Goal: Information Seeking & Learning: Find specific fact

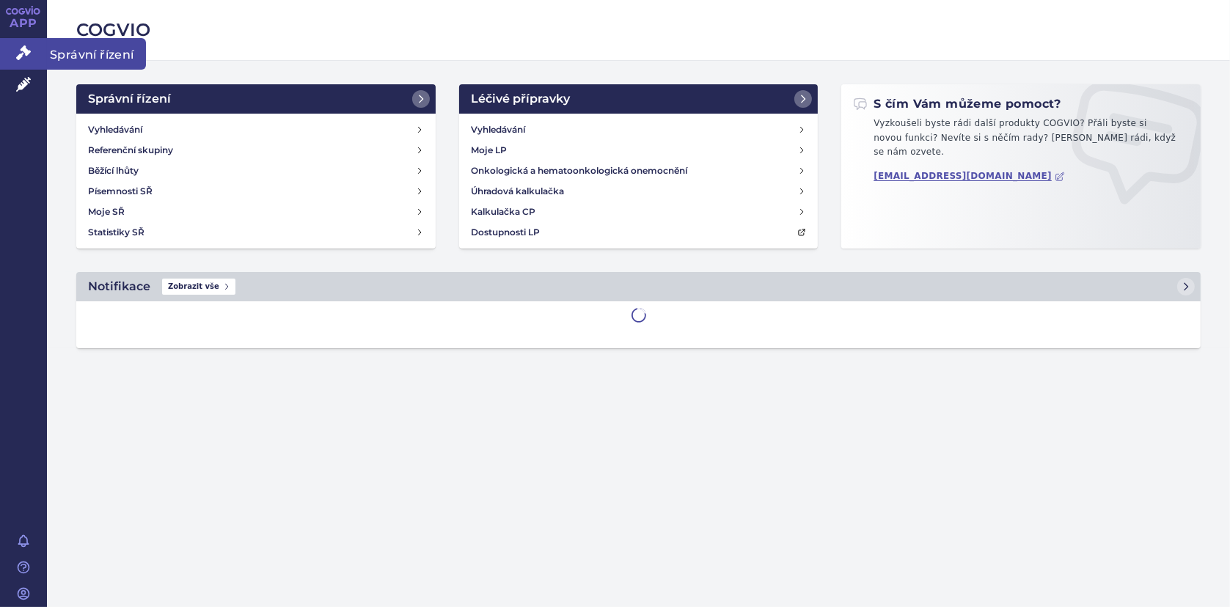
drag, startPoint x: 7, startPoint y: 48, endPoint x: 43, endPoint y: 51, distance: 36.7
click at [7, 48] on link "Správní řízení" at bounding box center [23, 53] width 47 height 31
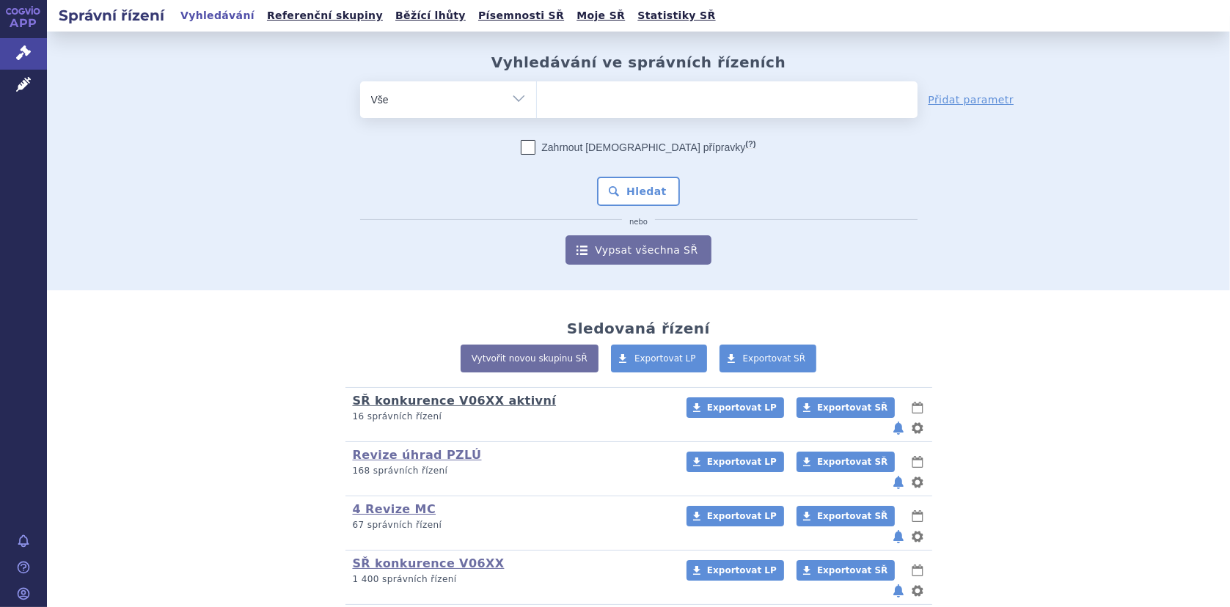
click at [395, 398] on link "SŘ konkurence V06XX aktivní" at bounding box center [455, 401] width 204 height 14
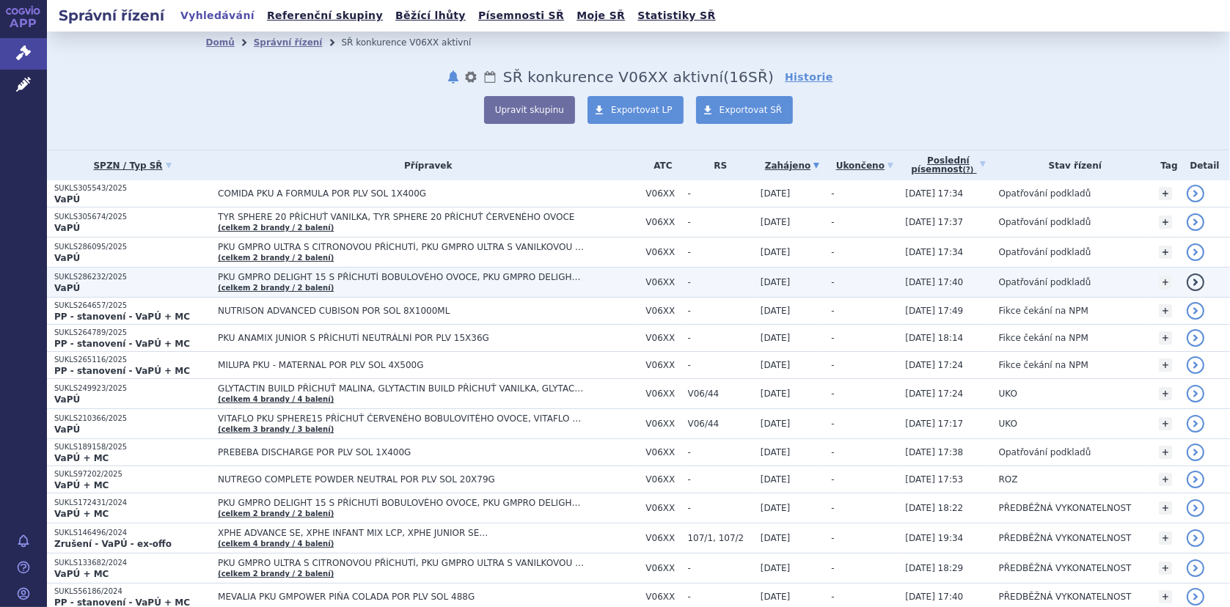
click at [321, 270] on td "PKU GMPRO DELIGHT 15 S PŘÍCHUTÍ BOBULOVÉHO OVOCE, PKU GMPRO DELIGHT 15 S PŘÍCHU…" at bounding box center [425, 283] width 428 height 30
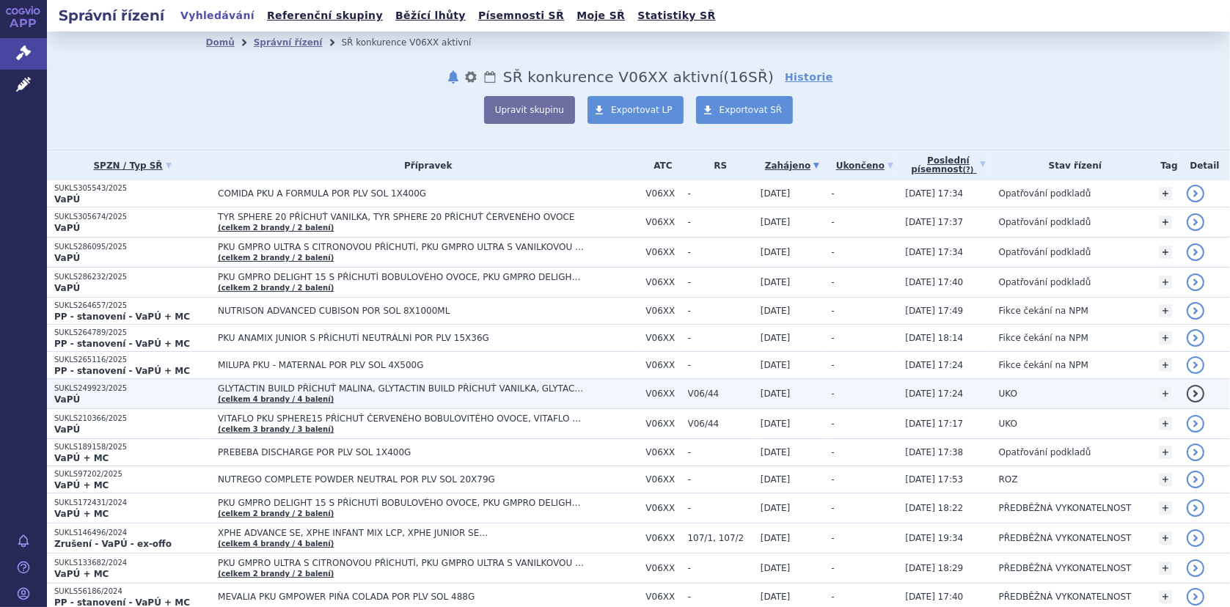
click at [211, 381] on td "GLYTACTIN BUILD PŘÍCHUŤ MALINA, GLYTACTIN BUILD PŘÍCHUŤ VANILKA, GLYTACTIN BUIL…" at bounding box center [425, 394] width 428 height 30
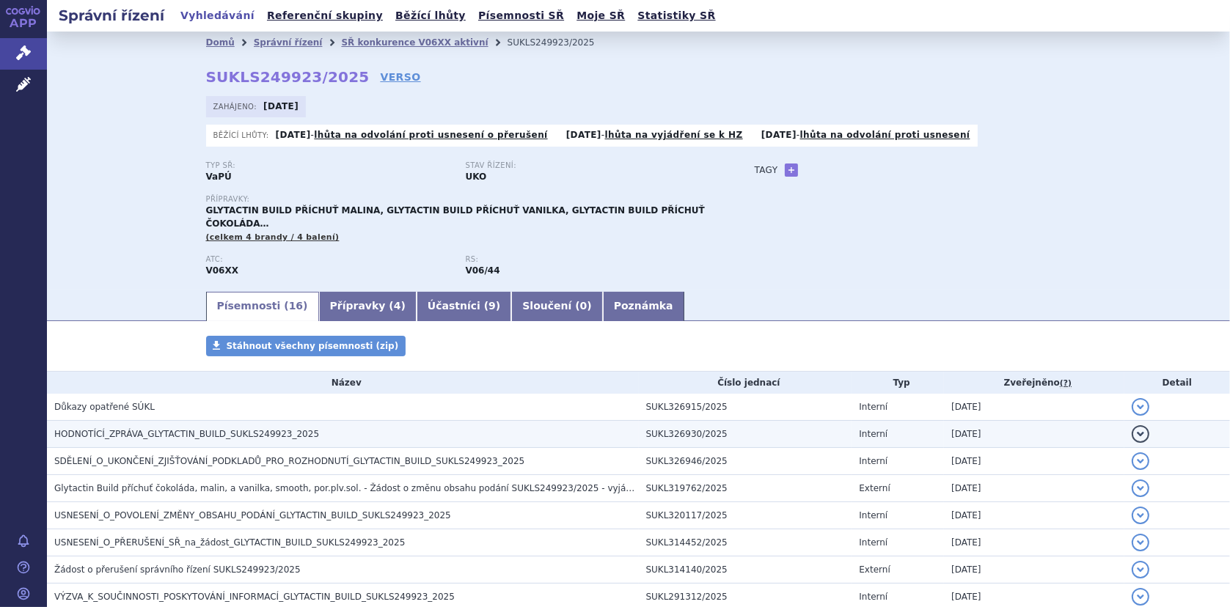
click at [113, 429] on span "HODNOTÍCÍ_ZPRÁVA_GLYTACTIN_BUILD_SUKLS249923_2025" at bounding box center [186, 434] width 265 height 10
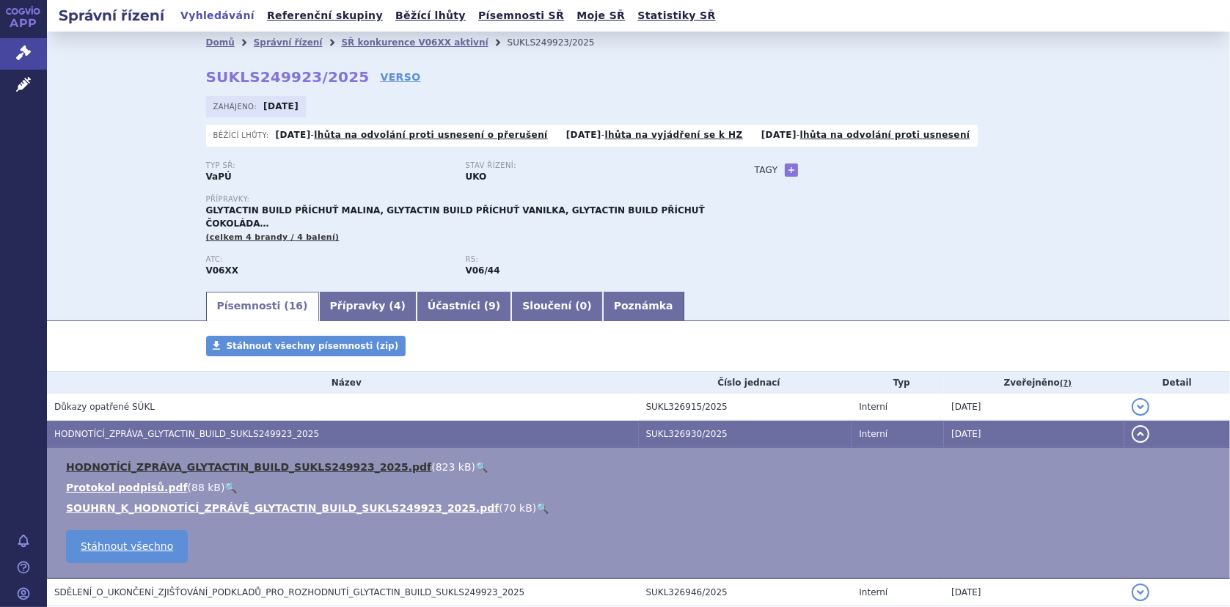
click at [130, 461] on link "HODNOTÍCÍ_ZPRÁVA_GLYTACTIN_BUILD_SUKLS249923_2025.pdf" at bounding box center [248, 467] width 365 height 12
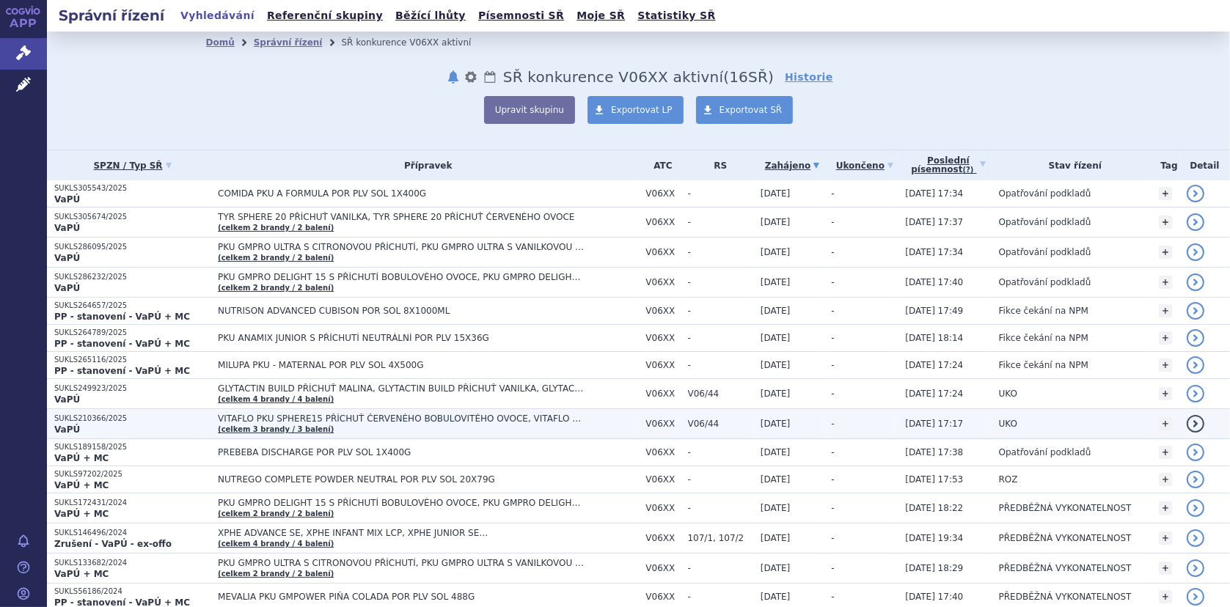
click at [263, 414] on span "VITAFLO PKU SPHERE15 PŘÍCHUŤ ČERVENÉHO BOBULOVITÉHO OVOCE, VITAFLO PKU SPHERE15…" at bounding box center [401, 419] width 367 height 10
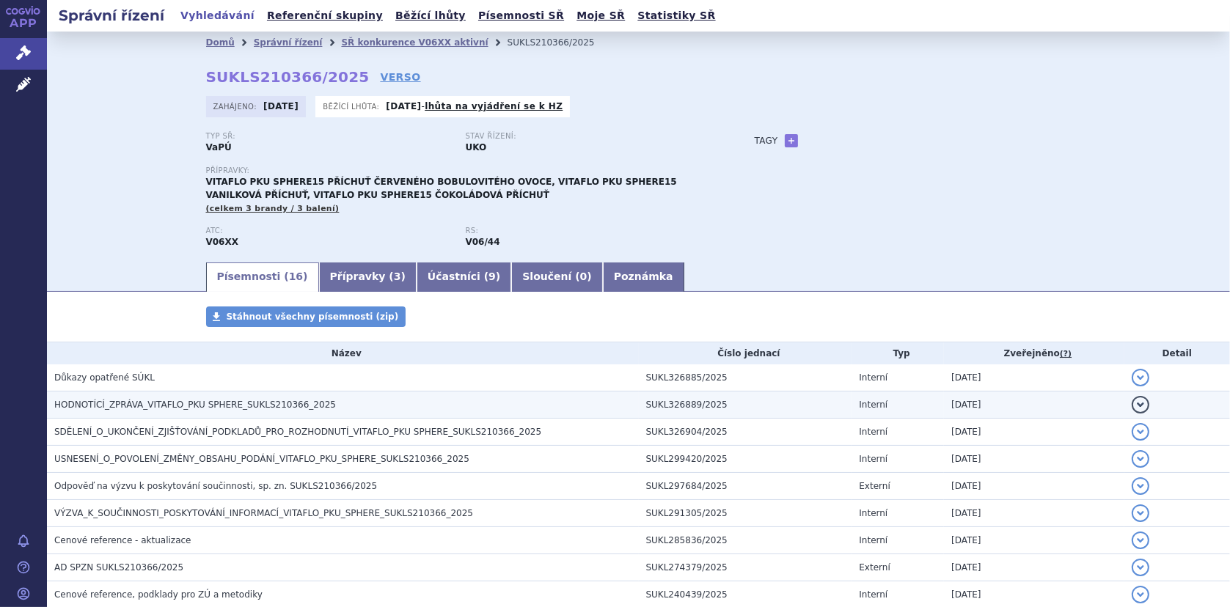
click at [113, 401] on span "HODNOTÍCÍ_ZPRÁVA_VITAFLO_PKU SPHERE_SUKLS210366_2025" at bounding box center [195, 405] width 282 height 10
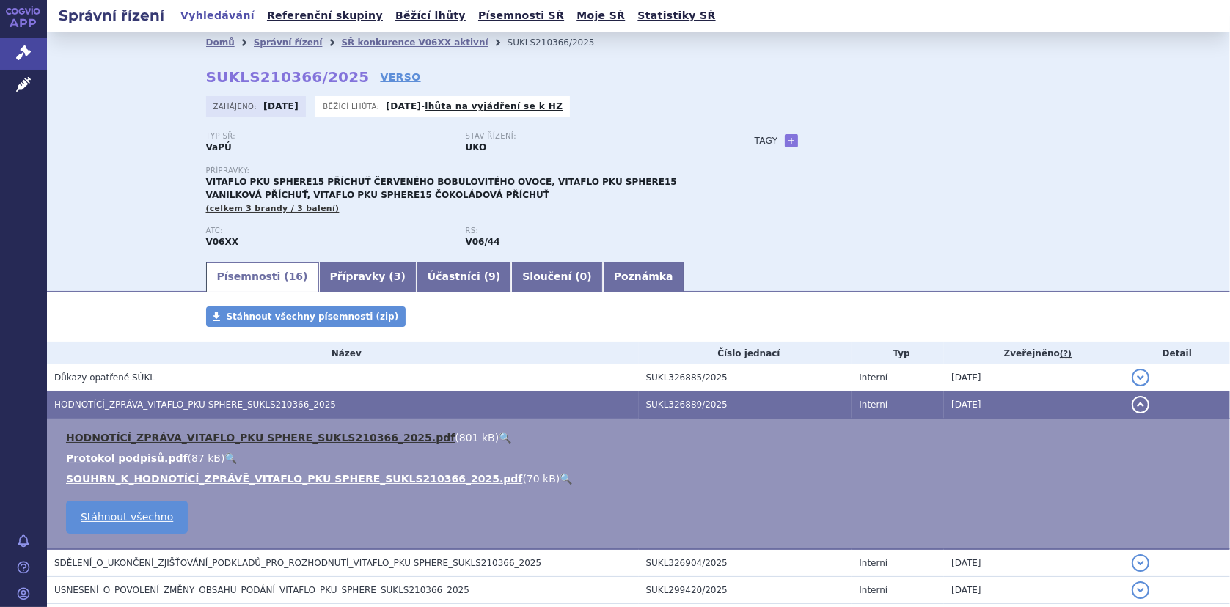
click at [256, 436] on link "HODNOTÍCÍ_ZPRÁVA_VITAFLO_PKU SPHERE_SUKLS210366_2025.pdf" at bounding box center [260, 438] width 389 height 12
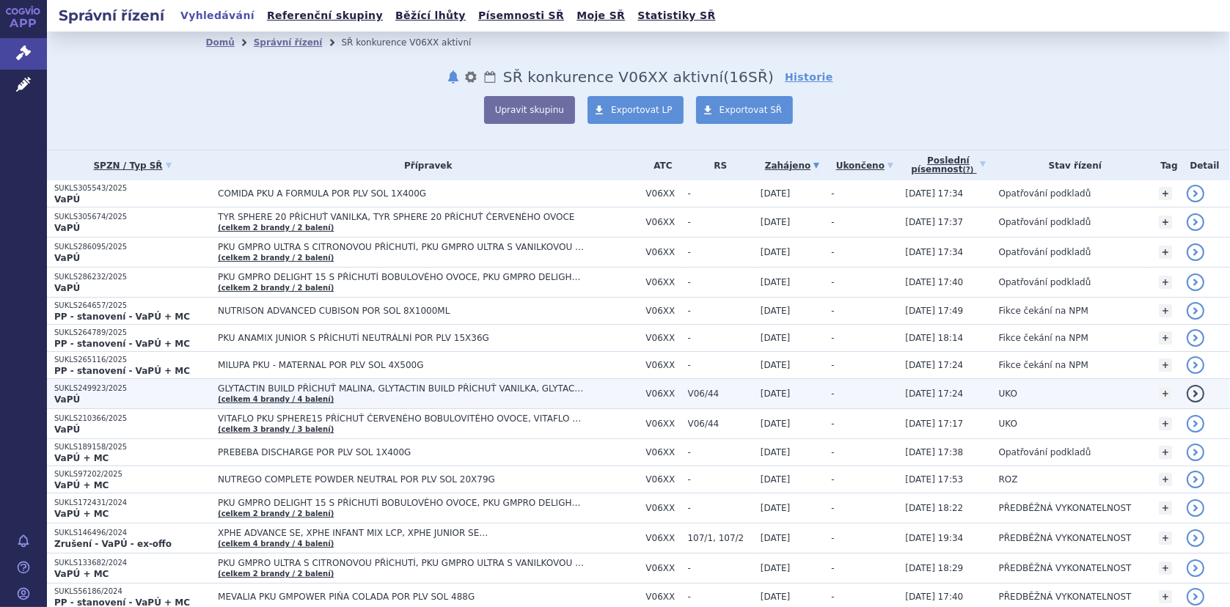
click at [280, 384] on span "GLYTACTIN BUILD PŘÍCHUŤ MALINA, GLYTACTIN BUILD PŘÍCHUŤ VANILKA, GLYTACTIN BUIL…" at bounding box center [401, 389] width 367 height 10
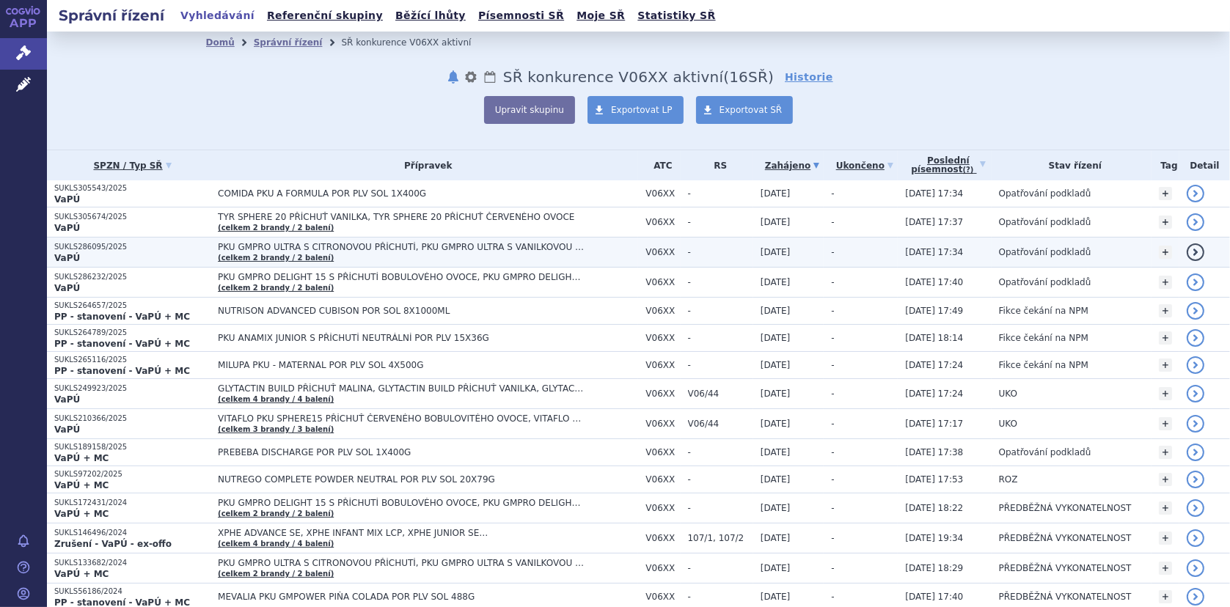
click at [307, 251] on span "PKU GMPRO ULTRA S CITRONOVOU PŘÍCHUTÍ, PKU GMPRO ULTRA S VANILKOVOU PŘÍCHUTÍ" at bounding box center [401, 247] width 367 height 10
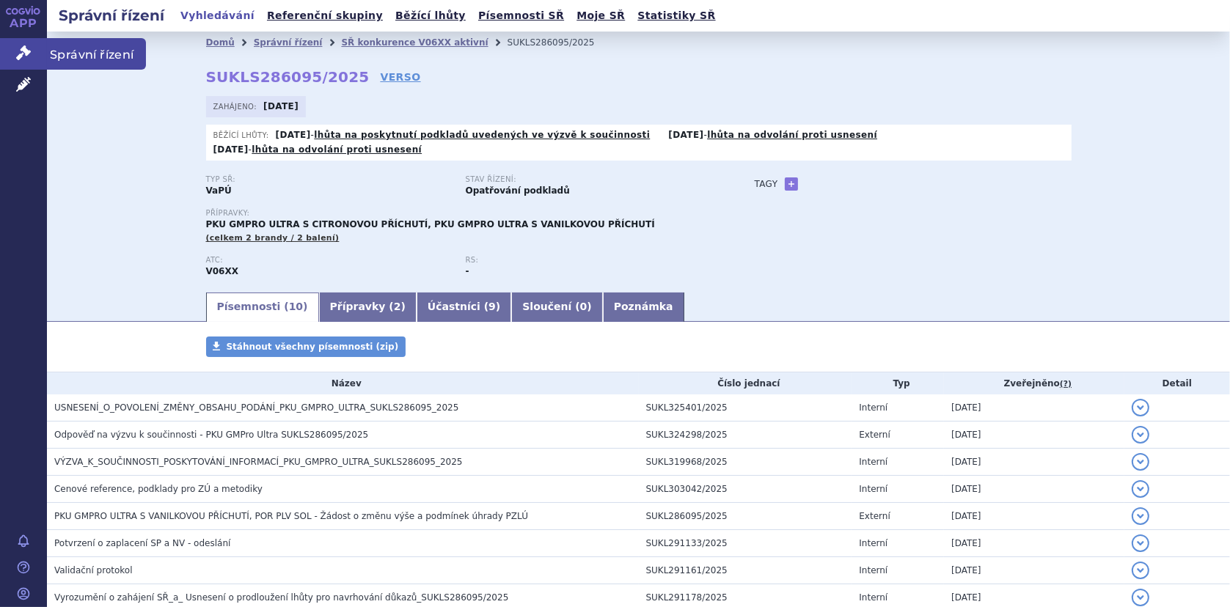
click at [26, 53] on icon at bounding box center [23, 52] width 15 height 15
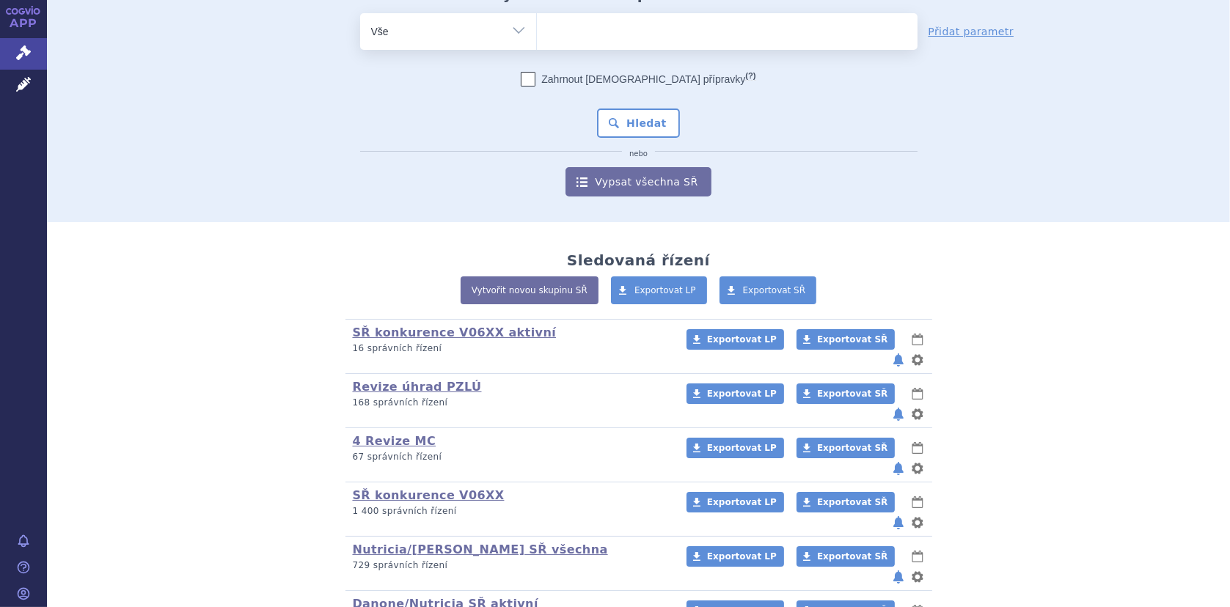
scroll to position [117, 0]
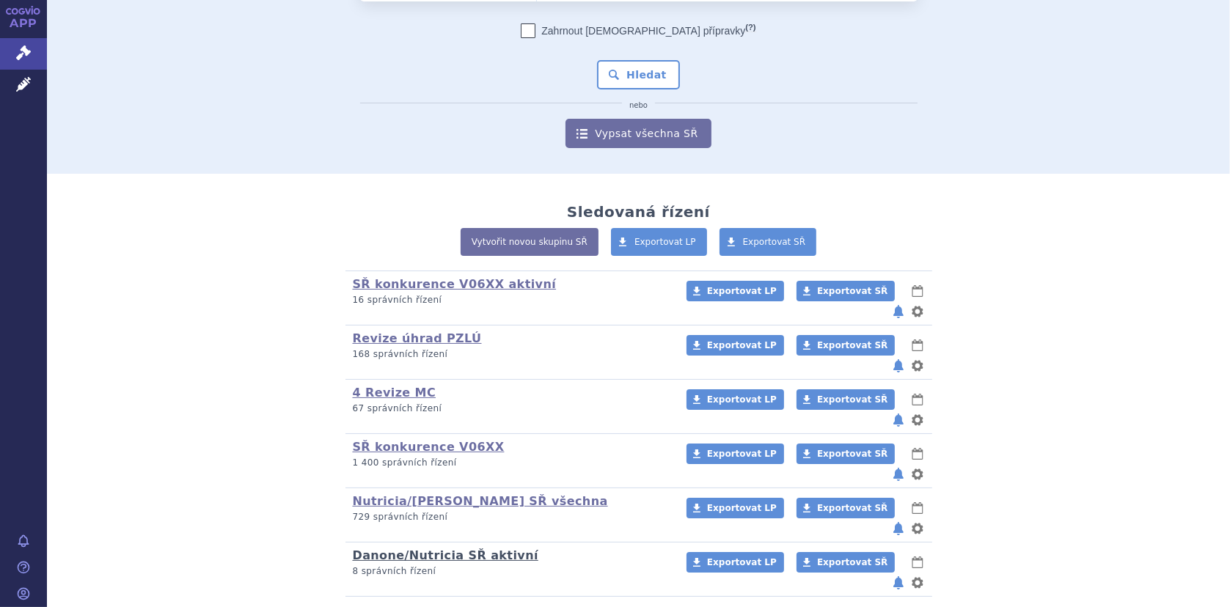
click at [491, 549] on link "Danone/Nutricia SŘ aktivní" at bounding box center [446, 556] width 186 height 14
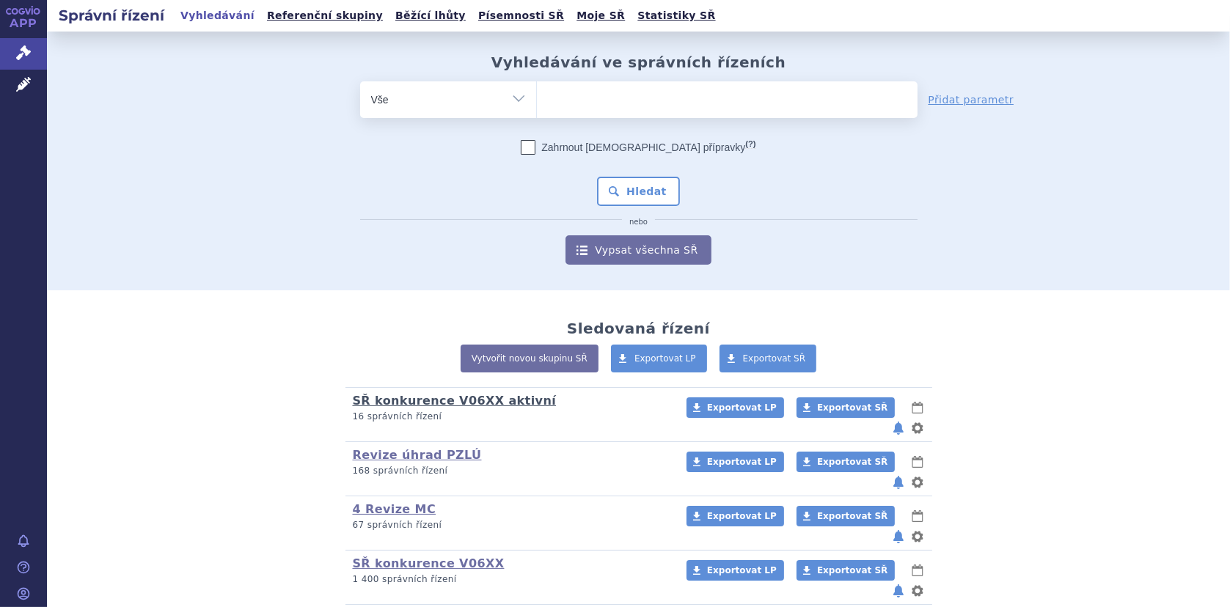
drag, startPoint x: 430, startPoint y: 401, endPoint x: 453, endPoint y: 397, distance: 23.2
click at [430, 401] on link "SŘ konkurence V06XX aktivní" at bounding box center [455, 401] width 204 height 14
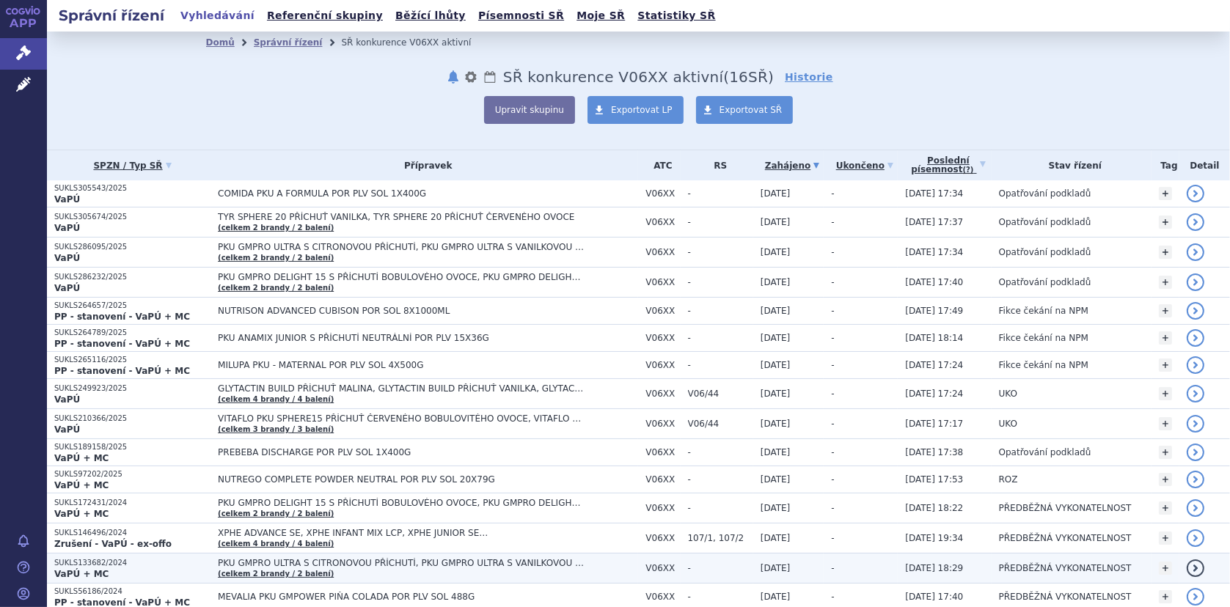
scroll to position [272, 0]
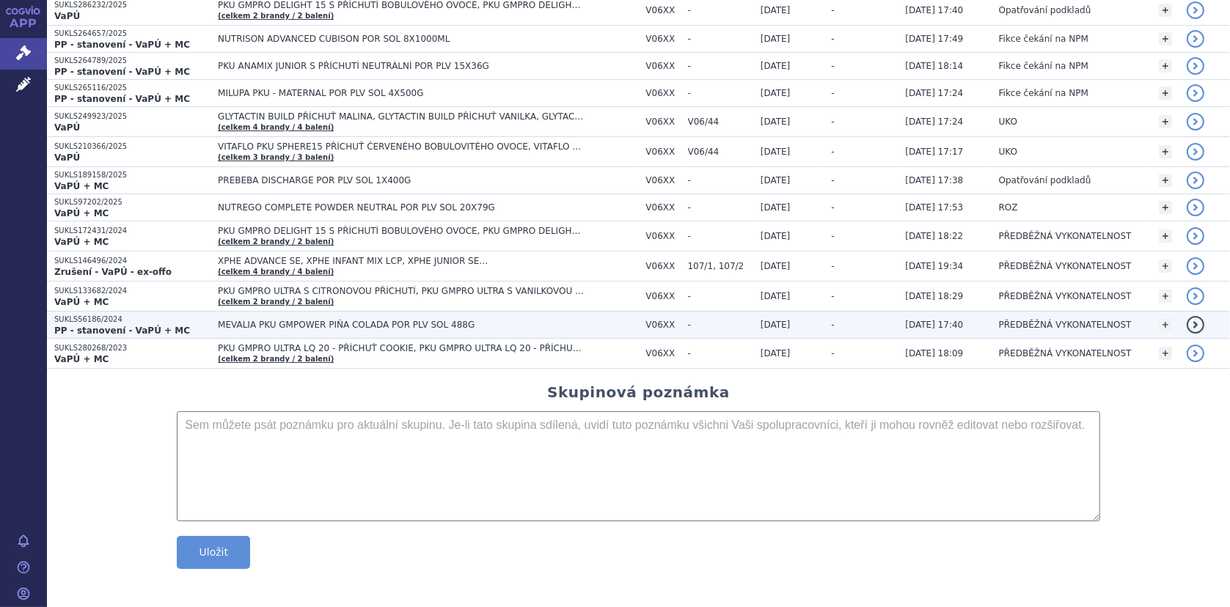
click at [332, 320] on span "MEVALIA PKU GMPOWER PIŇA COLADA POR PLV SOL 488G" at bounding box center [401, 325] width 367 height 10
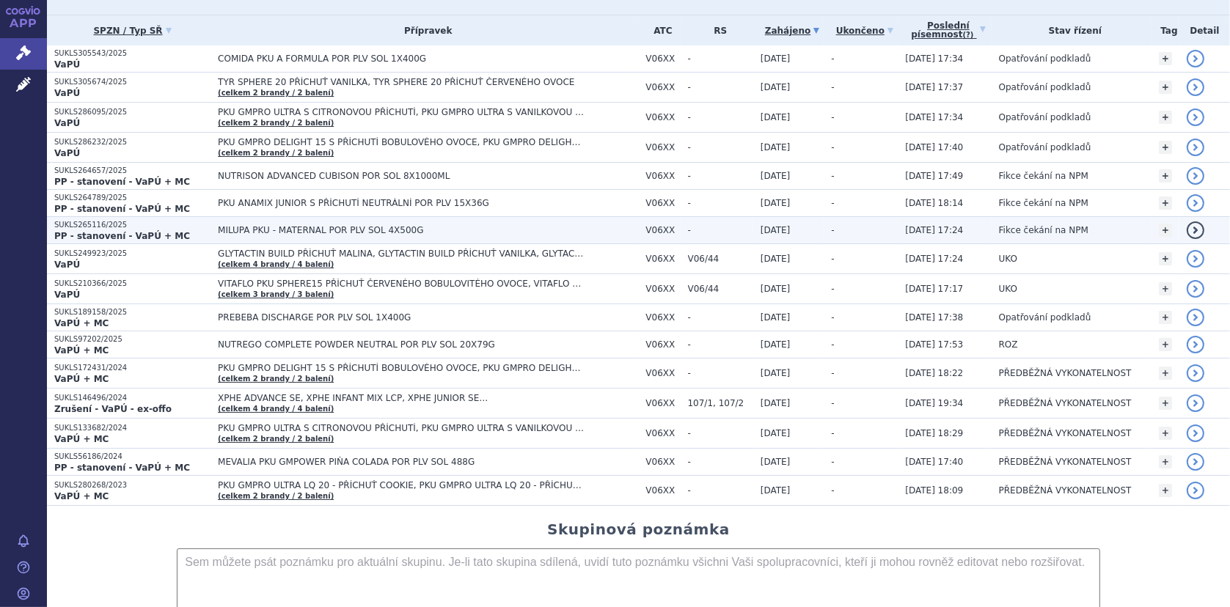
scroll to position [147, 0]
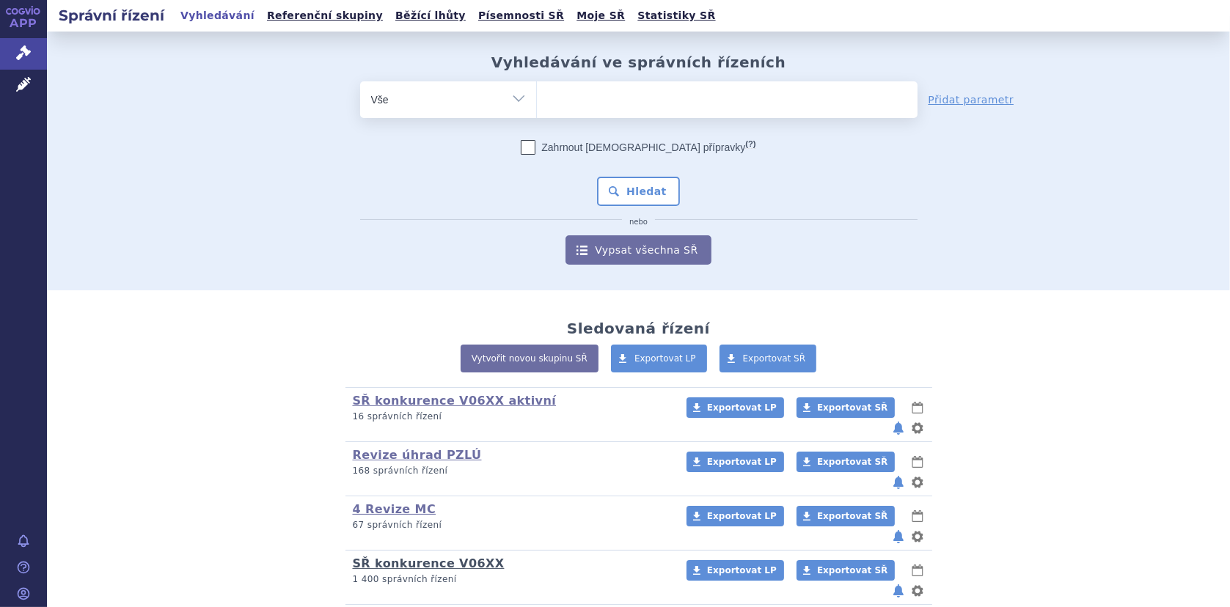
drag, startPoint x: 436, startPoint y: 527, endPoint x: 449, endPoint y: 522, distance: 13.5
click at [437, 557] on link "SŘ konkurence V06XX" at bounding box center [429, 564] width 152 height 14
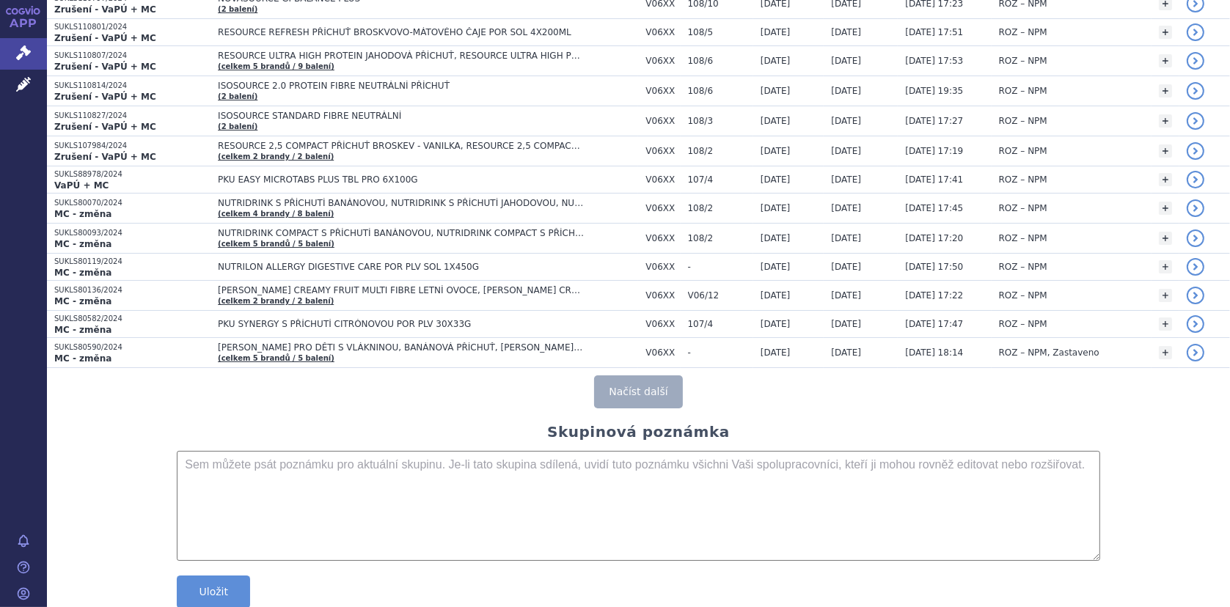
scroll to position [2714, 0]
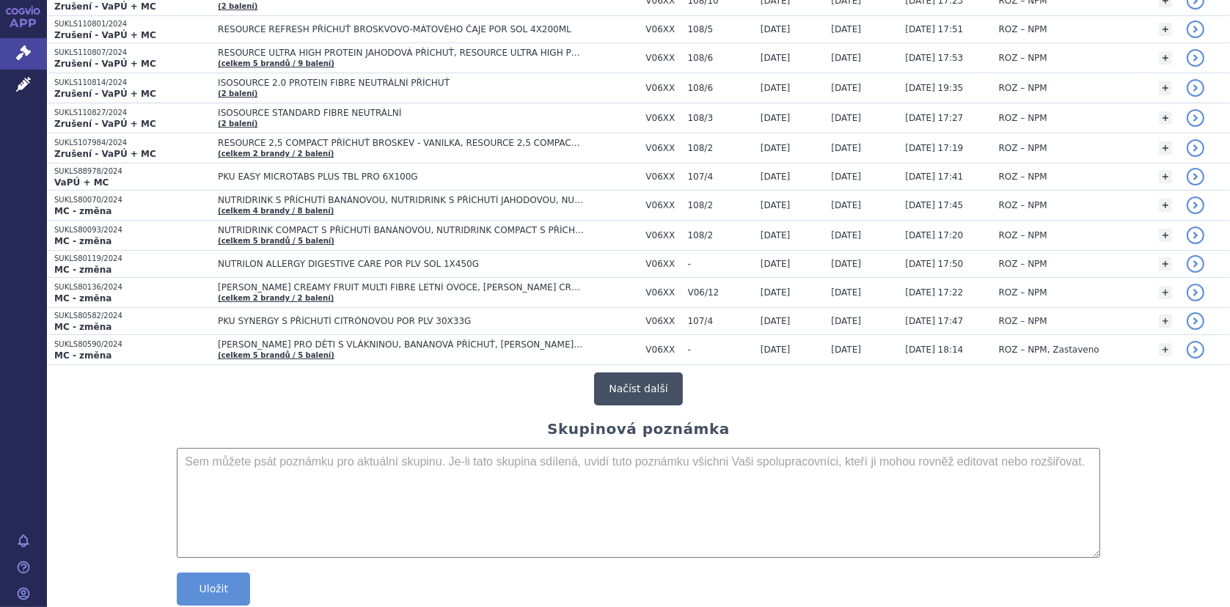
drag, startPoint x: 621, startPoint y: 373, endPoint x: 635, endPoint y: 372, distance: 14.0
click at [622, 373] on button "Načíst další" at bounding box center [638, 389] width 88 height 33
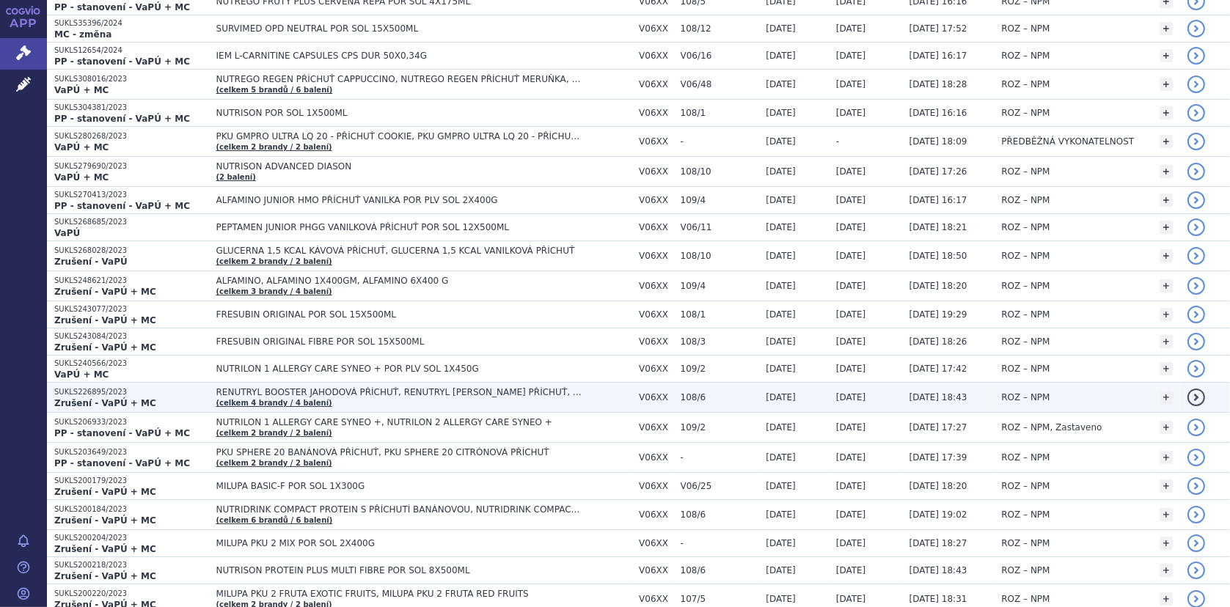
scroll to position [3448, 0]
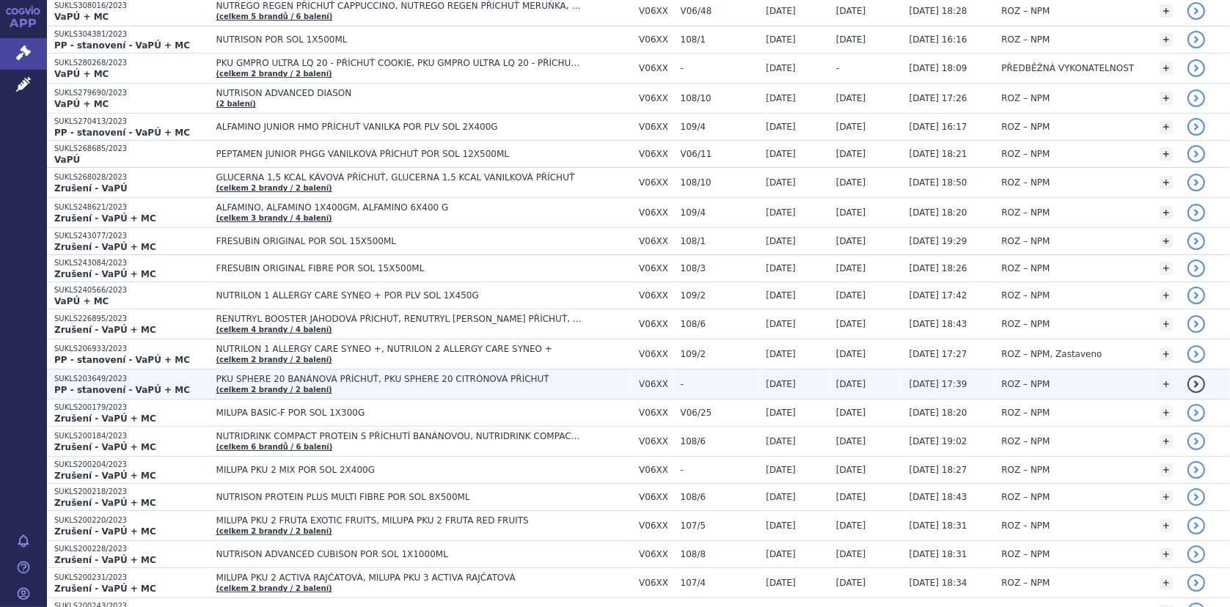
click at [412, 374] on span "PKU SPHERE 20 BANÁNOVÁ PŘÍCHUŤ, PKU SPHERE 20 CITRÓNOVÁ PŘÍCHUŤ" at bounding box center [399, 379] width 367 height 10
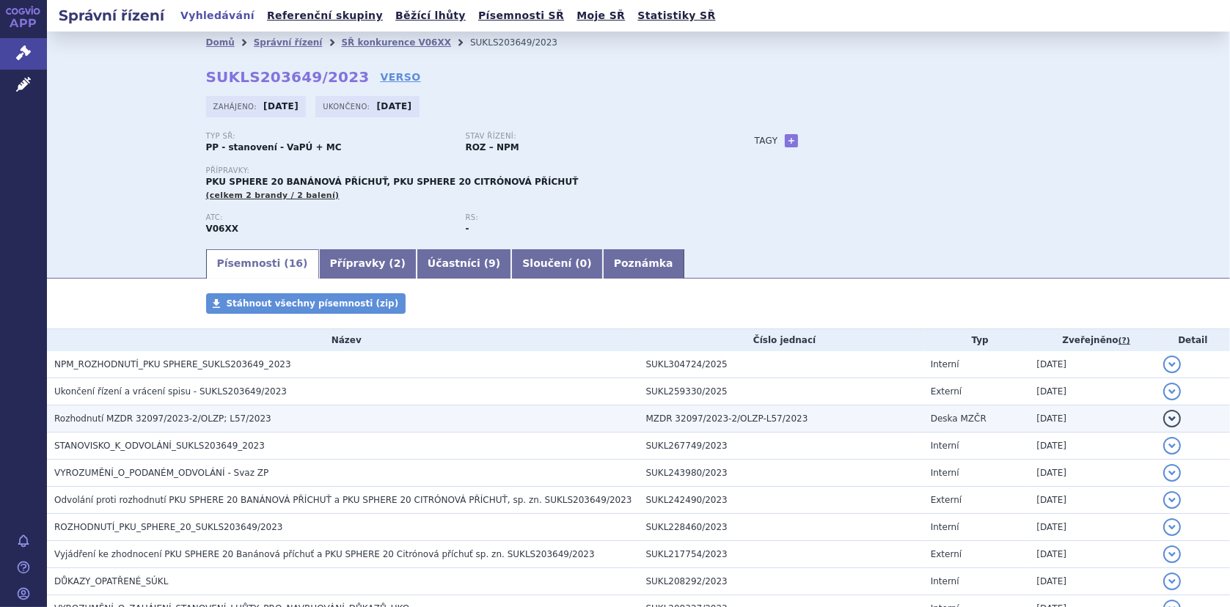
click at [194, 416] on span "Rozhodnutí MZDR 32097/2023-2/OLZP; L57/2023" at bounding box center [162, 419] width 217 height 10
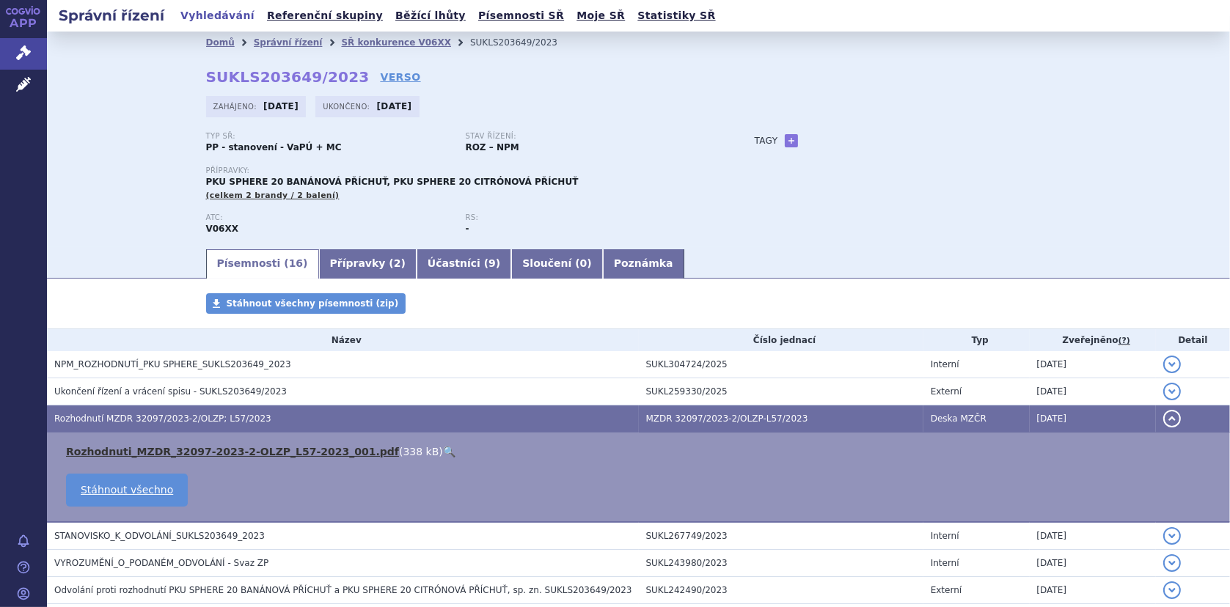
click at [194, 448] on link "Rozhodnuti_MZDR_32097-2023-2-OLZP_L57-2023_001.pdf" at bounding box center [232, 452] width 333 height 12
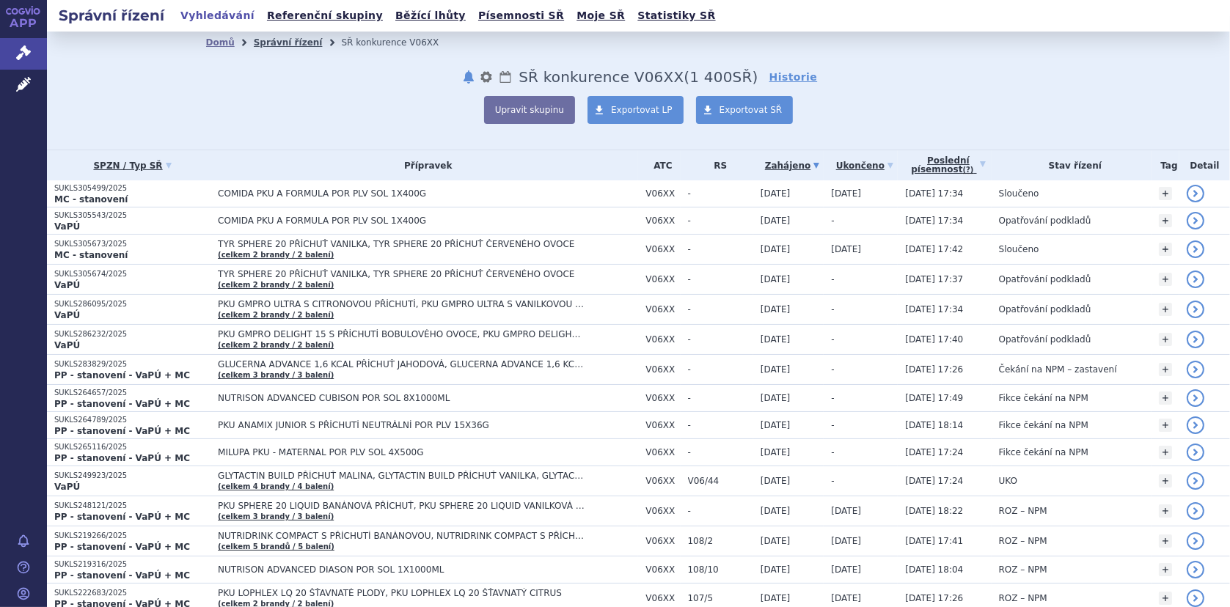
click at [276, 40] on link "Správní řízení" at bounding box center [288, 42] width 69 height 10
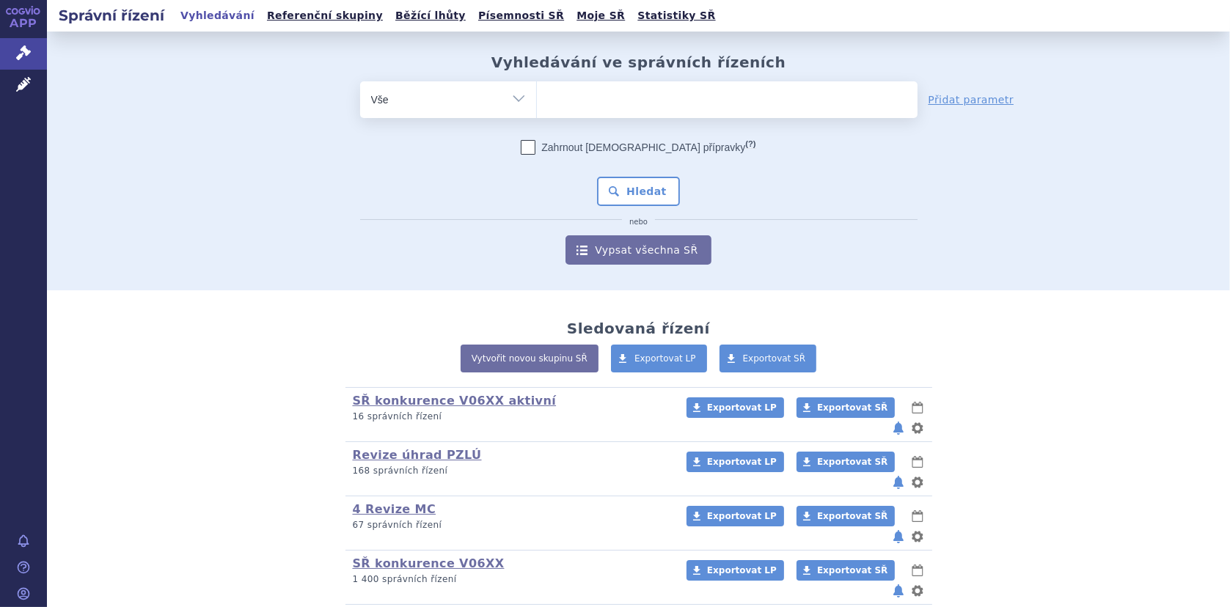
click at [575, 102] on ul at bounding box center [727, 96] width 381 height 31
click at [537, 102] on select at bounding box center [536, 99] width 1 height 37
type input "f"
type input "´gl"
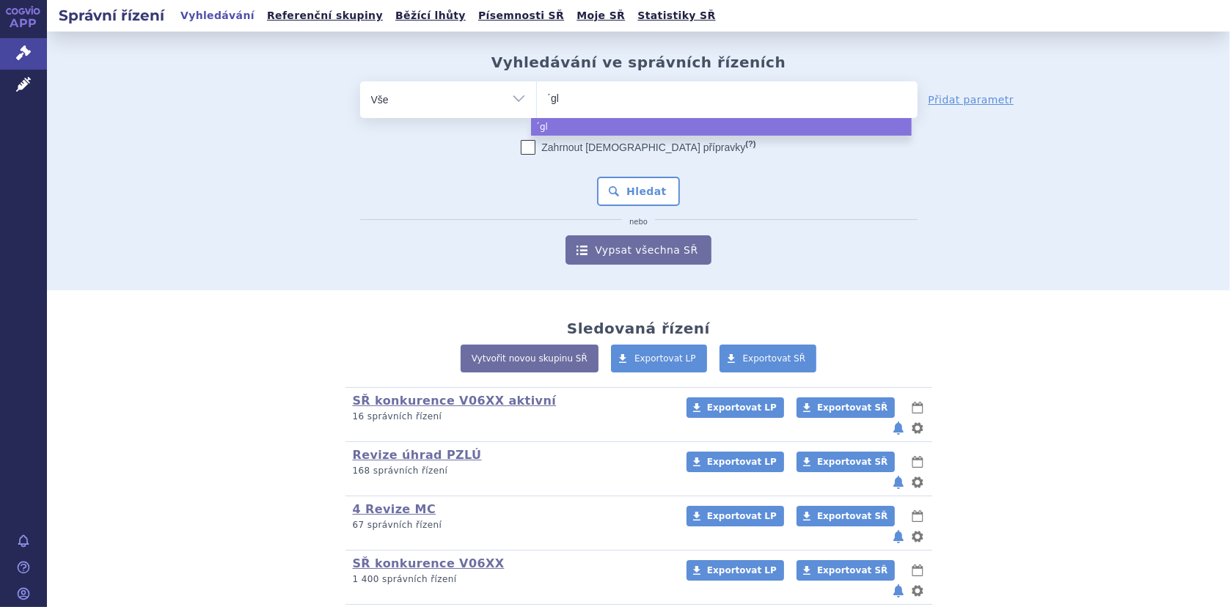
type input "´gly"
type input "´glyta"
type input "´glytac"
type input "´glytact"
type input "´glytactin"
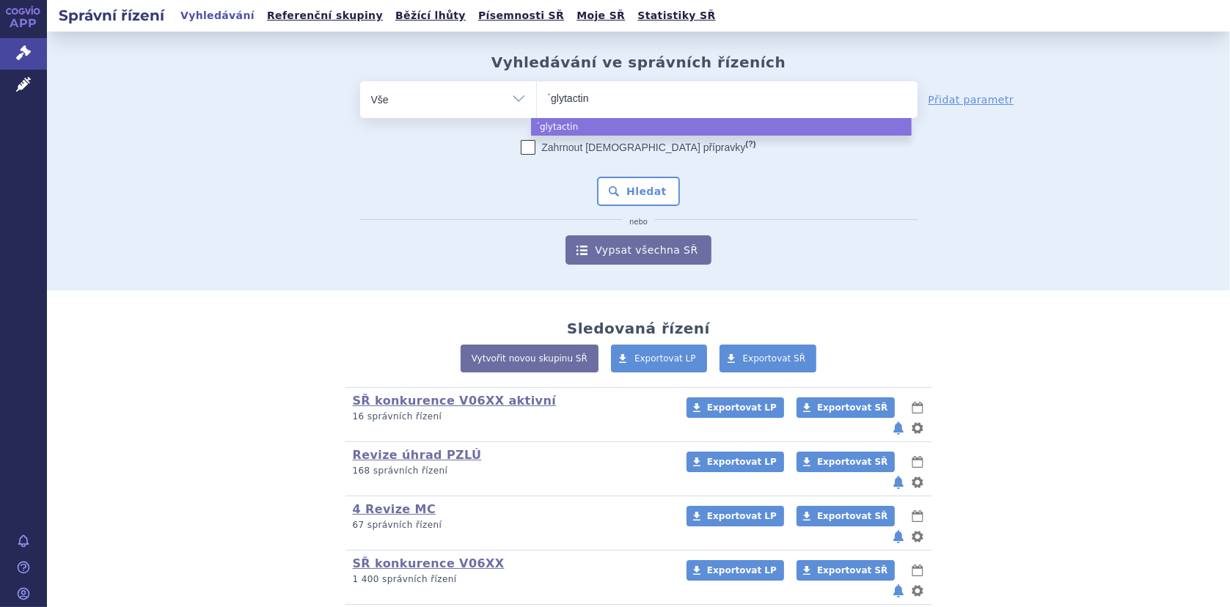
click at [548, 98] on input "´glytactin" at bounding box center [590, 98] width 85 height 18
select select "´glytactin"
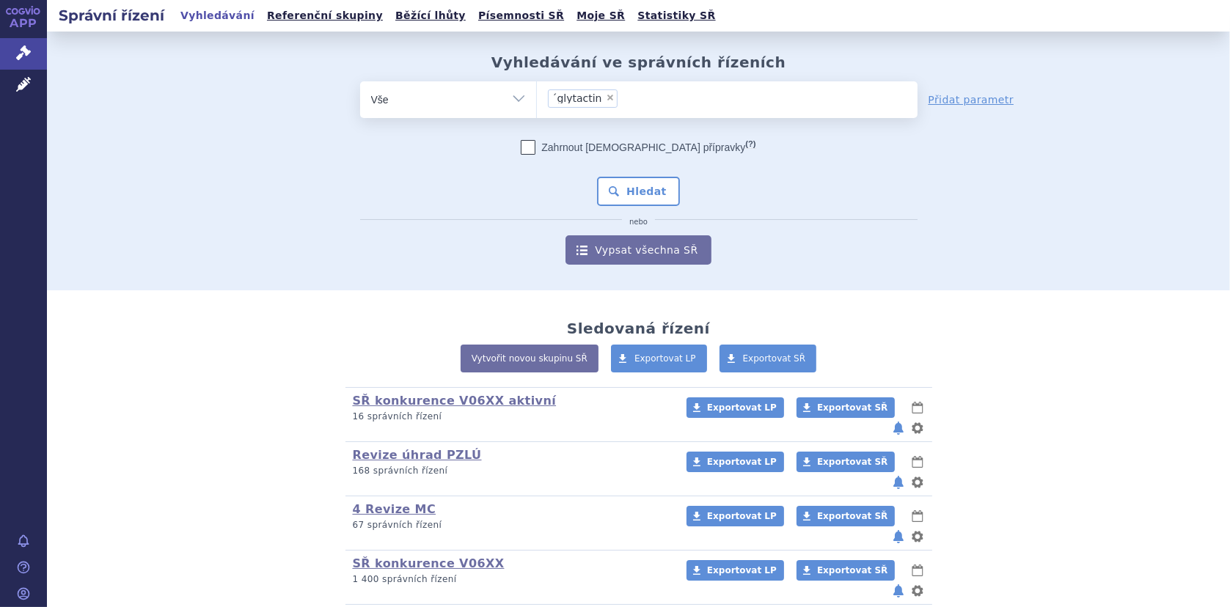
type input "´glytactin"
select select
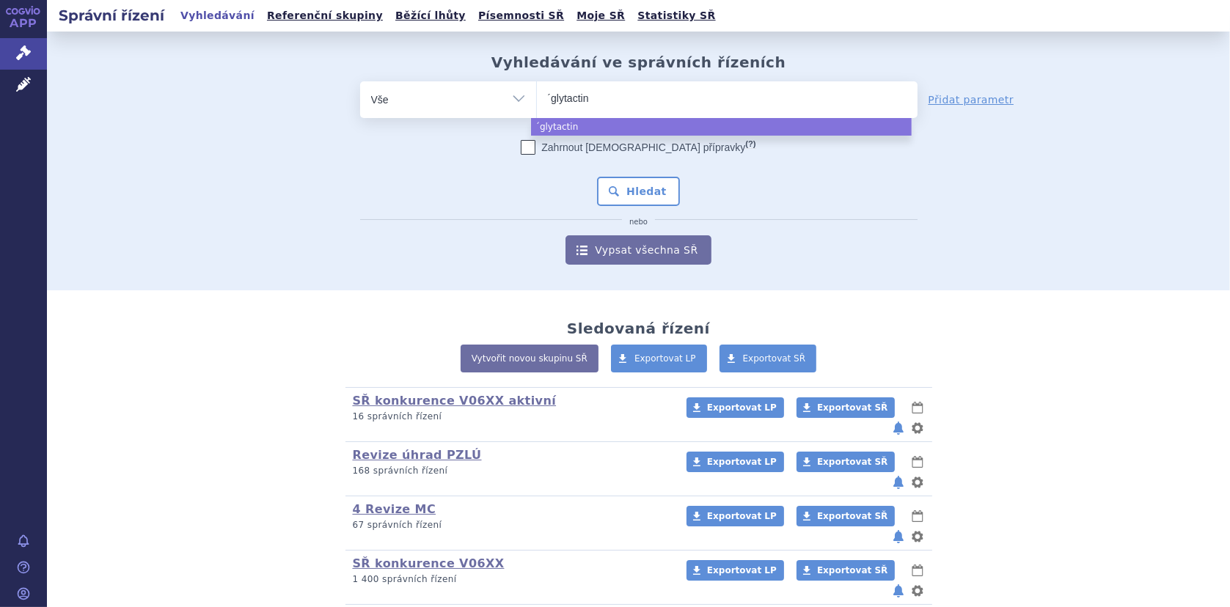
type input "´glytacti"
type input "´glyt"
type input "´"
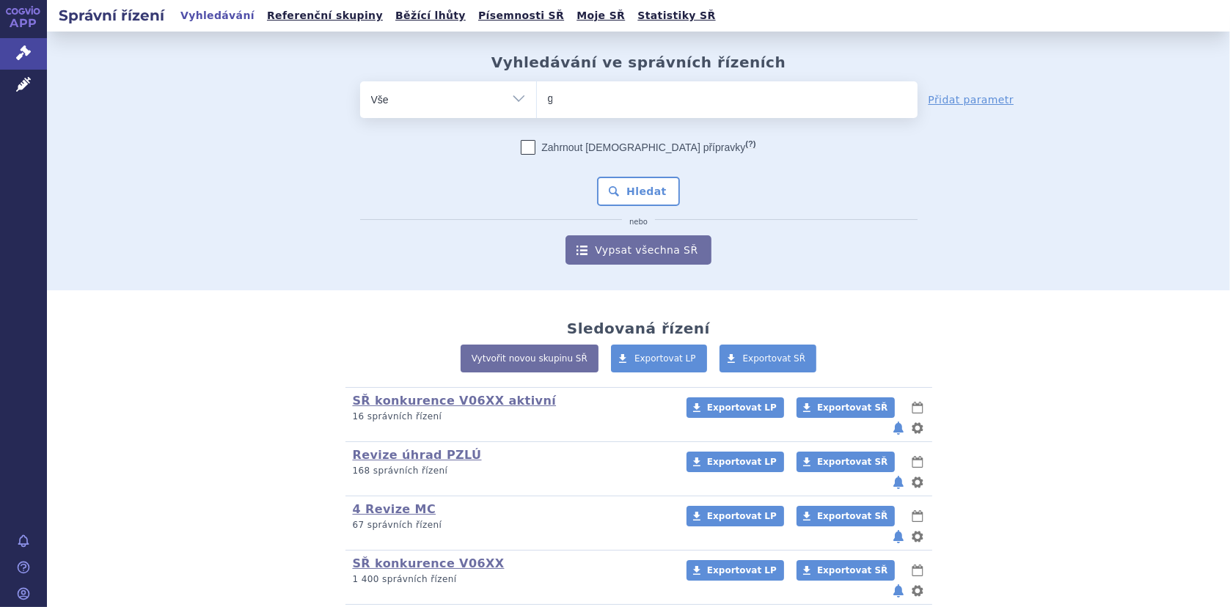
type input "gl"
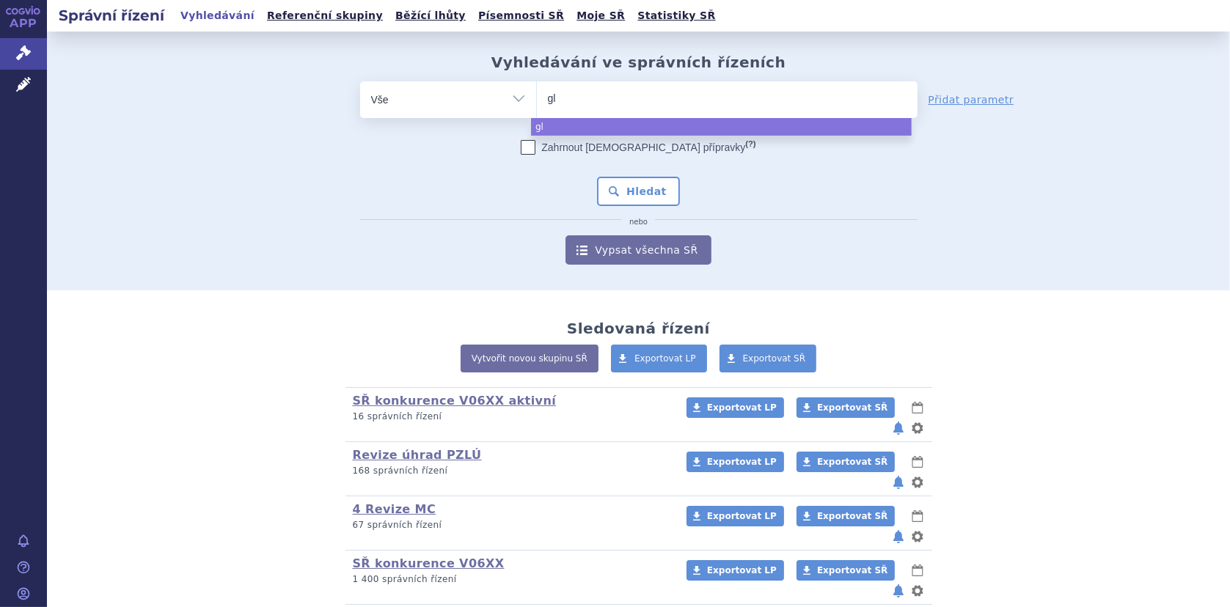
type input "gly"
type input "glyta"
type input "glytac"
type input "glytacti"
type input "glytactin"
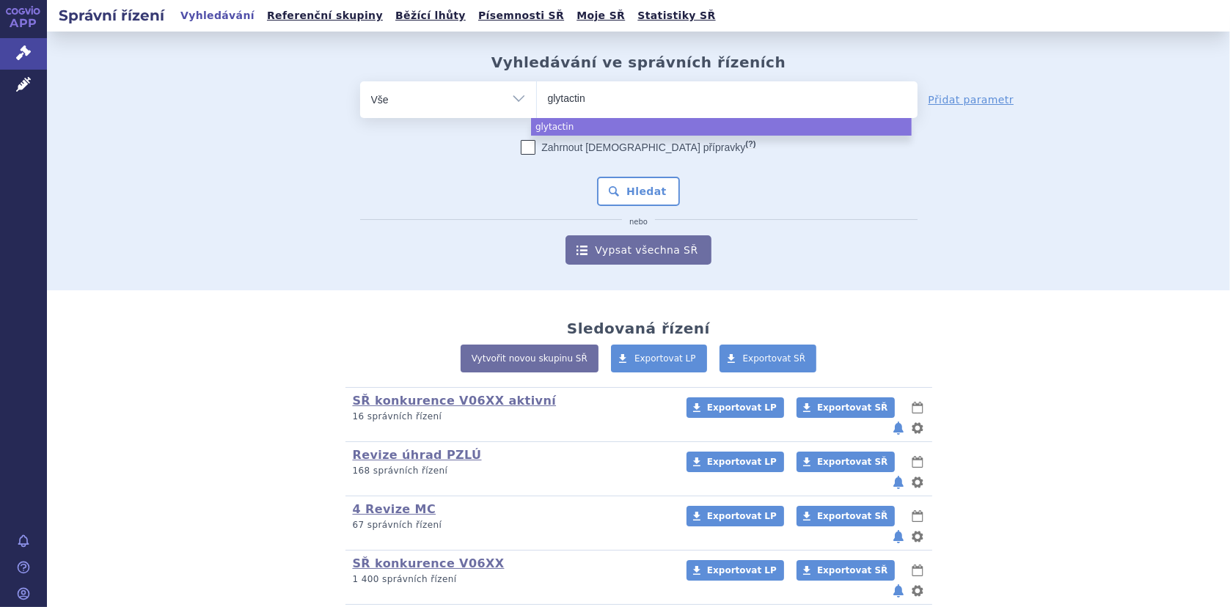
select select "glytactin"
drag, startPoint x: 621, startPoint y: 184, endPoint x: 783, endPoint y: 182, distance: 162.9
click at [621, 184] on button "Hledat" at bounding box center [638, 191] width 83 height 29
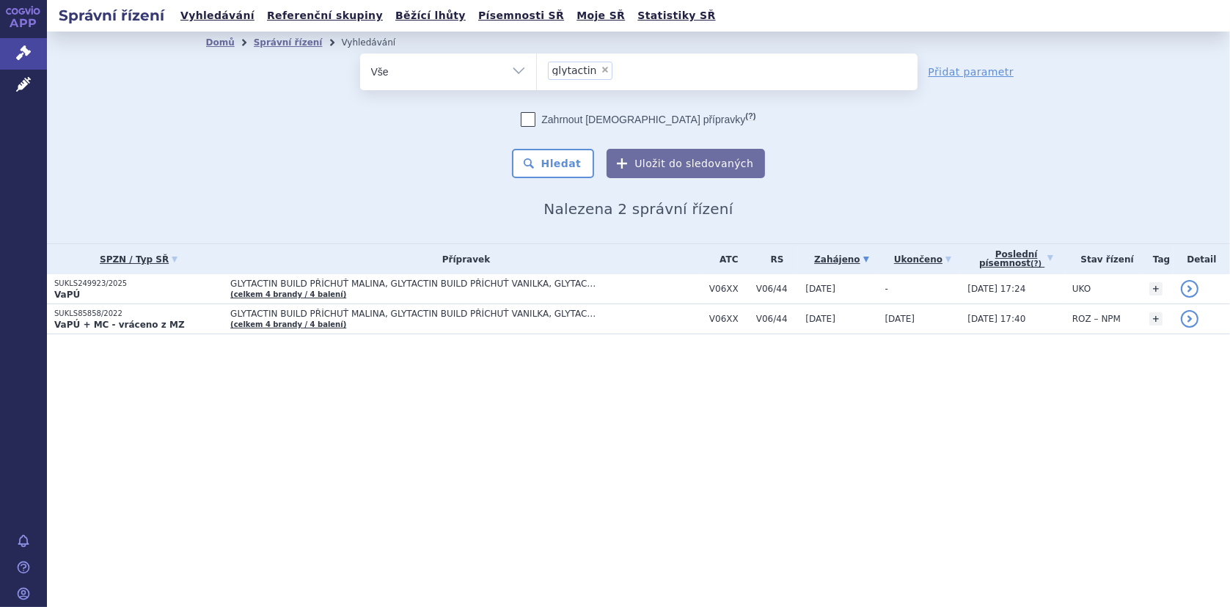
click at [601, 69] on span "×" at bounding box center [605, 69] width 9 height 9
click at [537, 69] on select "glytactin" at bounding box center [536, 71] width 1 height 37
select select
type input "vi"
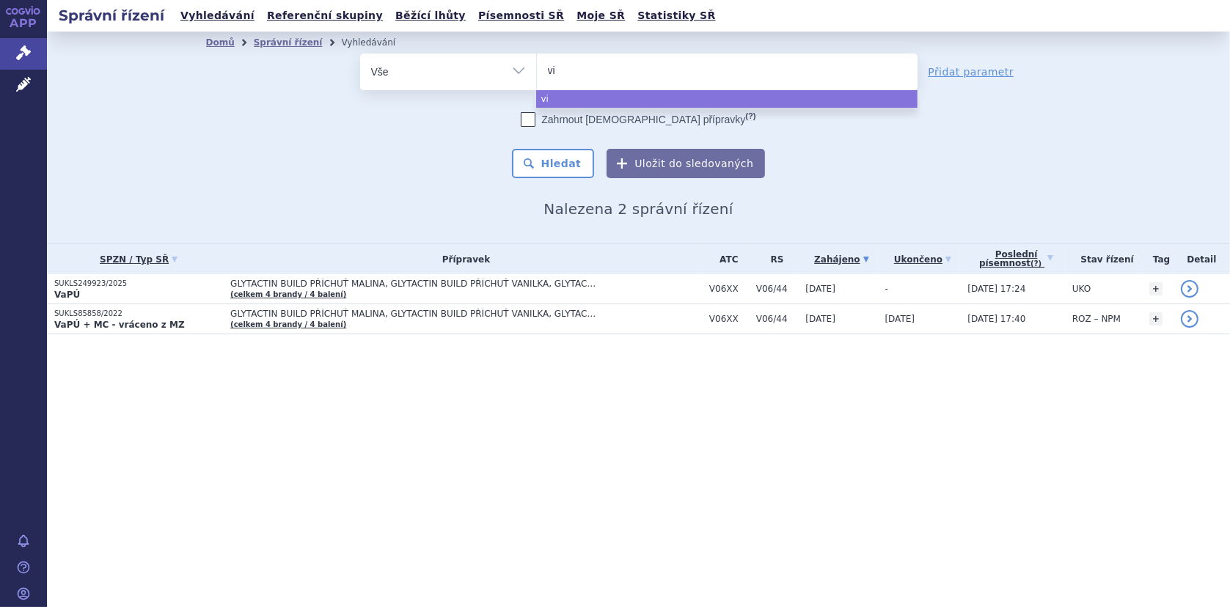
type input "vit"
type input "vita"
type input "vitaf"
type input "vitafl"
type input "vitaflo"
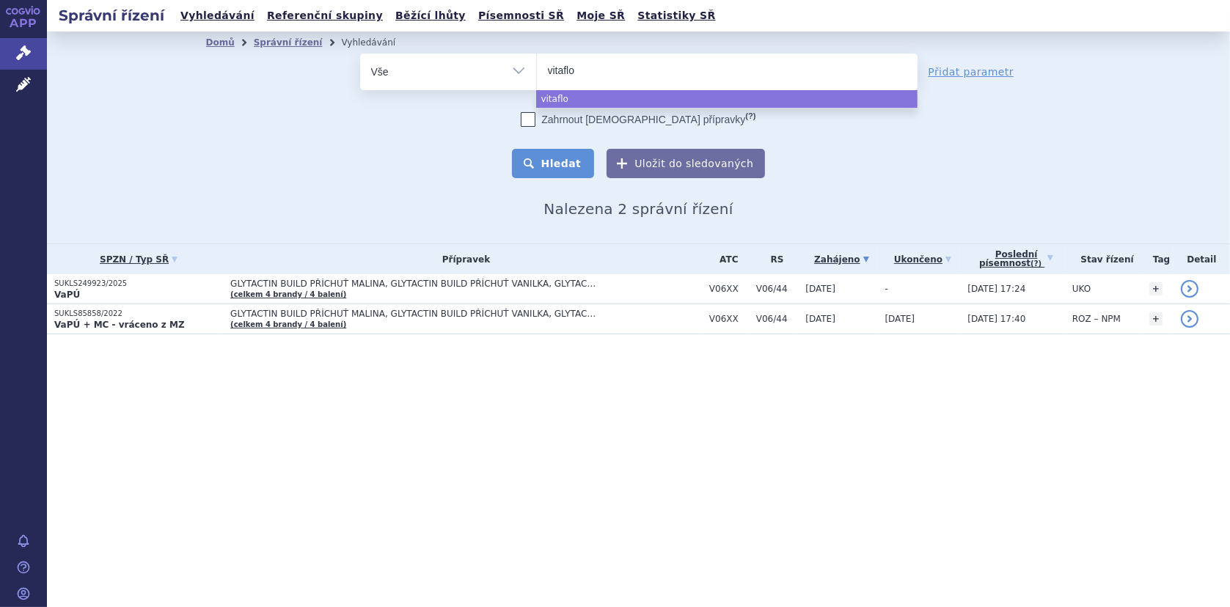
select select "vitaflo"
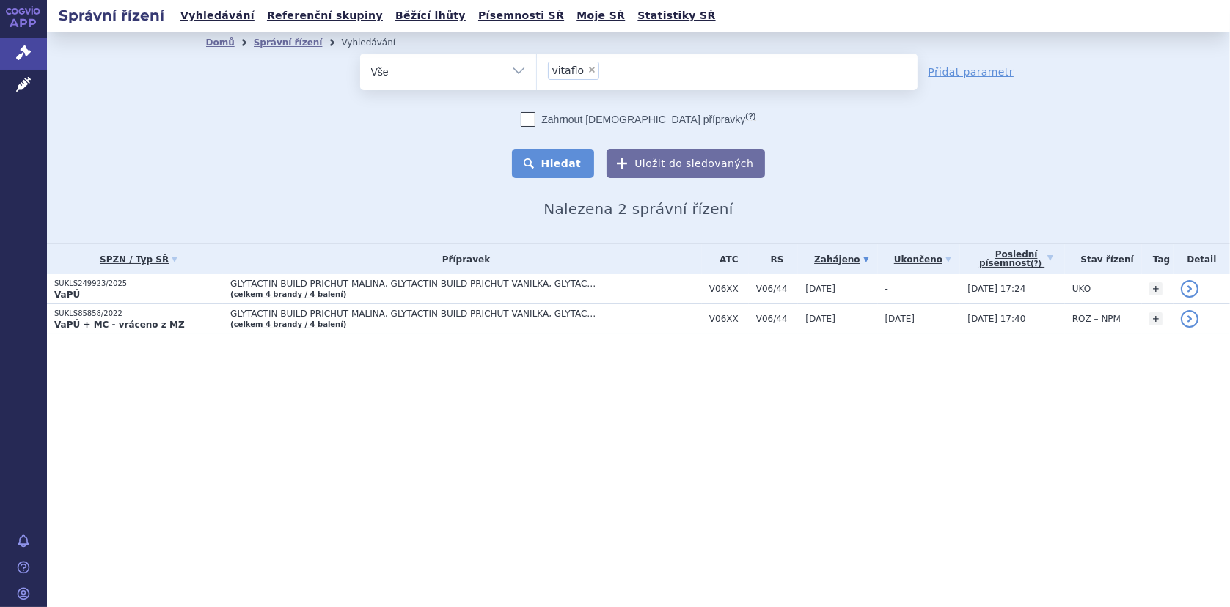
click at [555, 155] on button "Hledat" at bounding box center [553, 163] width 83 height 29
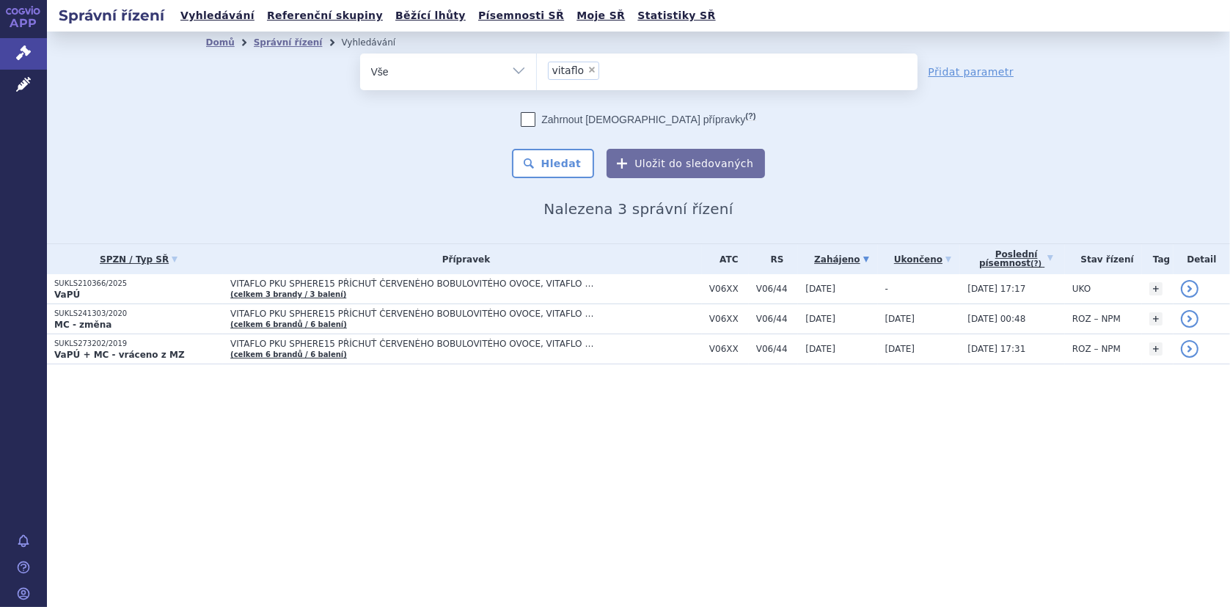
click at [588, 70] on span "×" at bounding box center [592, 69] width 9 height 9
click at [537, 70] on select "vitaflo" at bounding box center [536, 71] width 1 height 37
select select
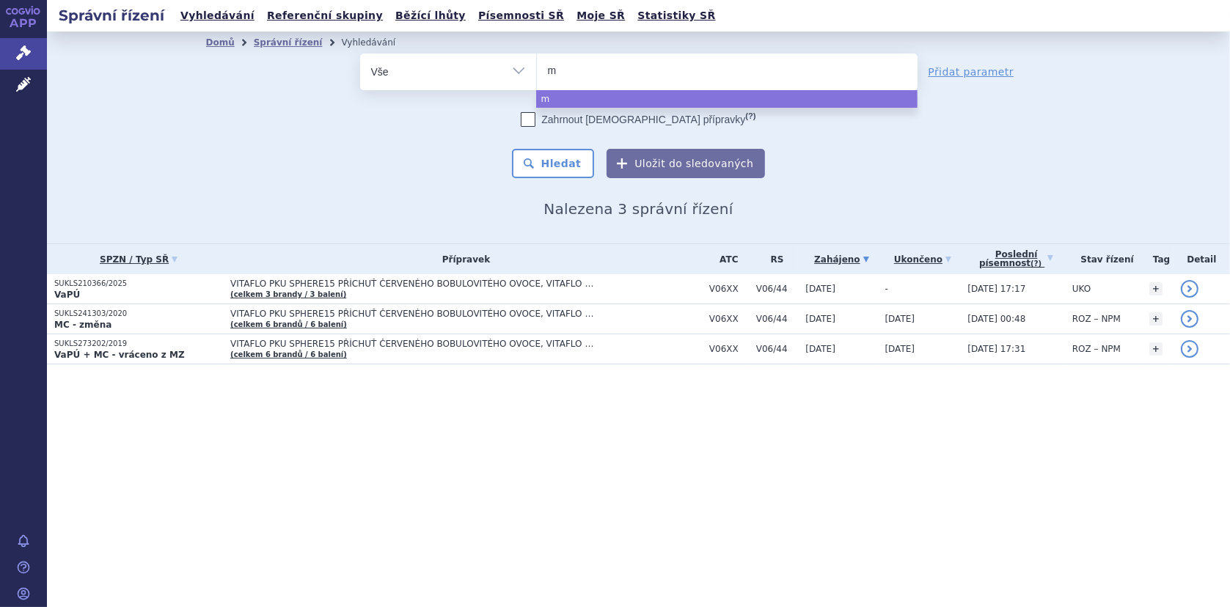
type input "me"
type input "mev"
type input "meva"
type input "mevali"
type input "mevalia"
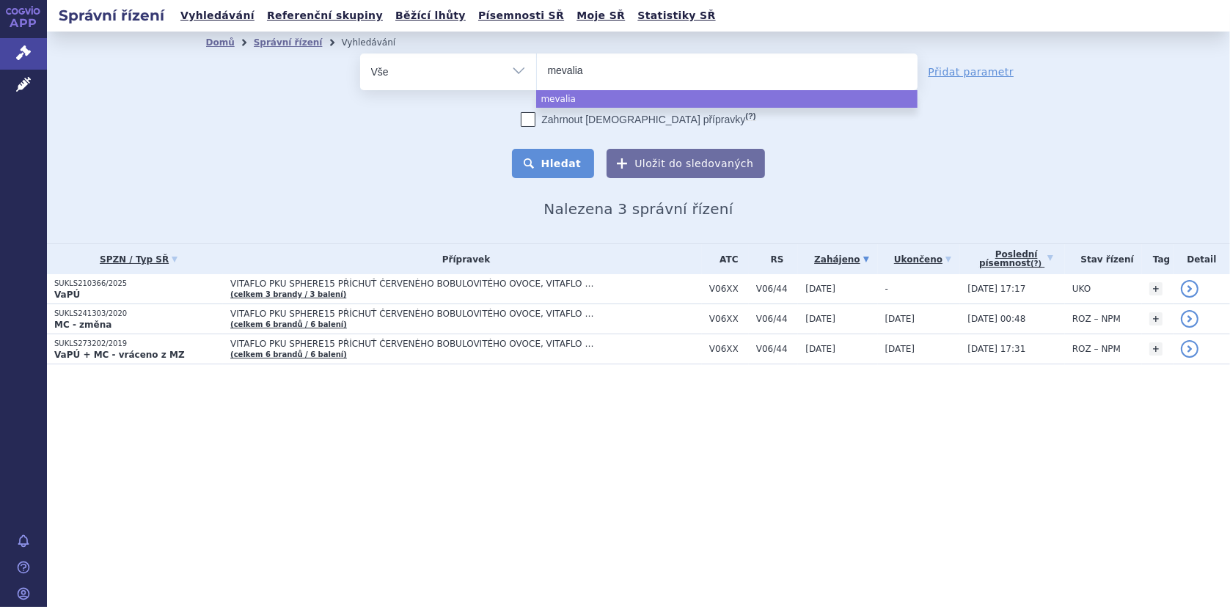
select select "mevalia"
click at [567, 159] on button "Hledat" at bounding box center [553, 163] width 83 height 29
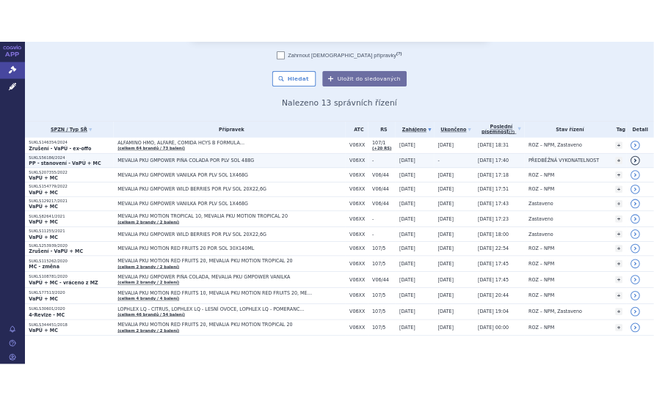
scroll to position [98, 0]
